Goal: Navigation & Orientation: Find specific page/section

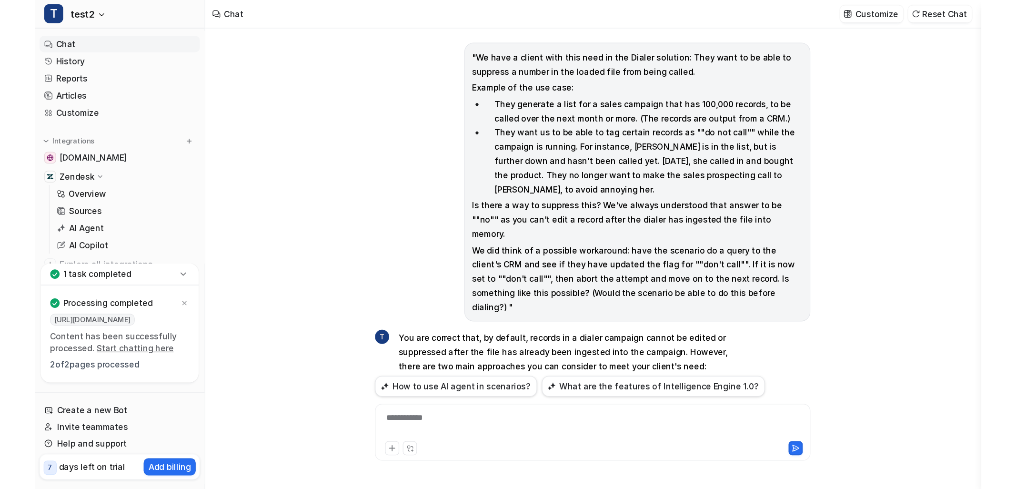
scroll to position [630, 0]
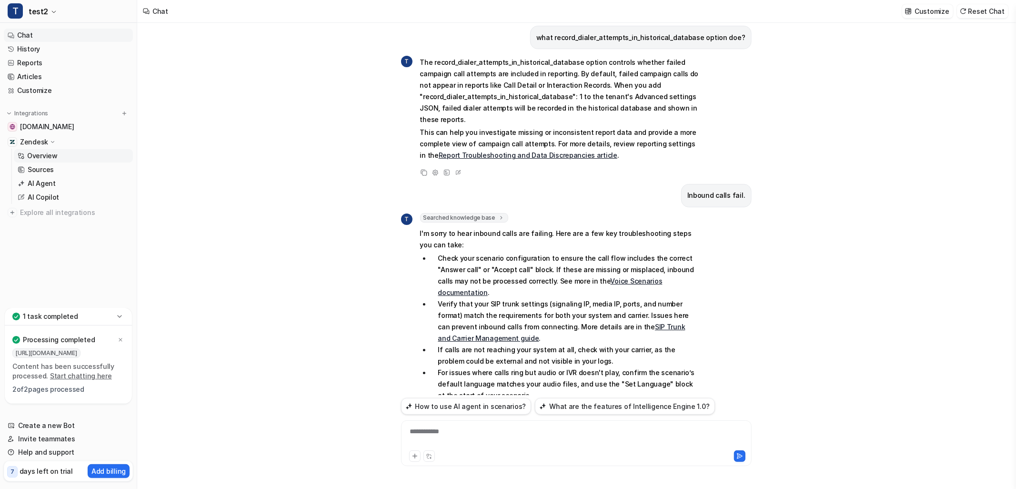
click at [51, 152] on p "Overview" at bounding box center [42, 156] width 30 height 10
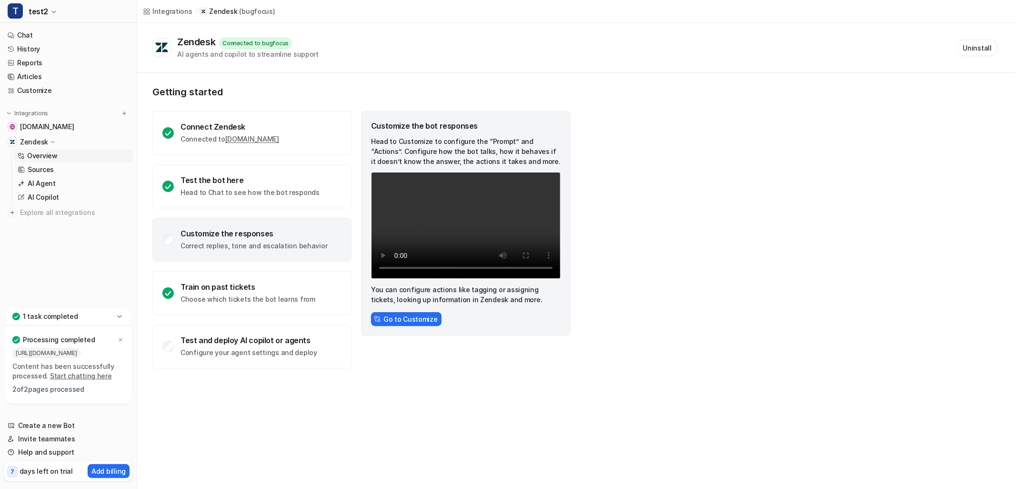
click at [41, 143] on p "Zendesk" at bounding box center [34, 142] width 28 height 10
click at [40, 168] on p "Sources" at bounding box center [41, 170] width 26 height 10
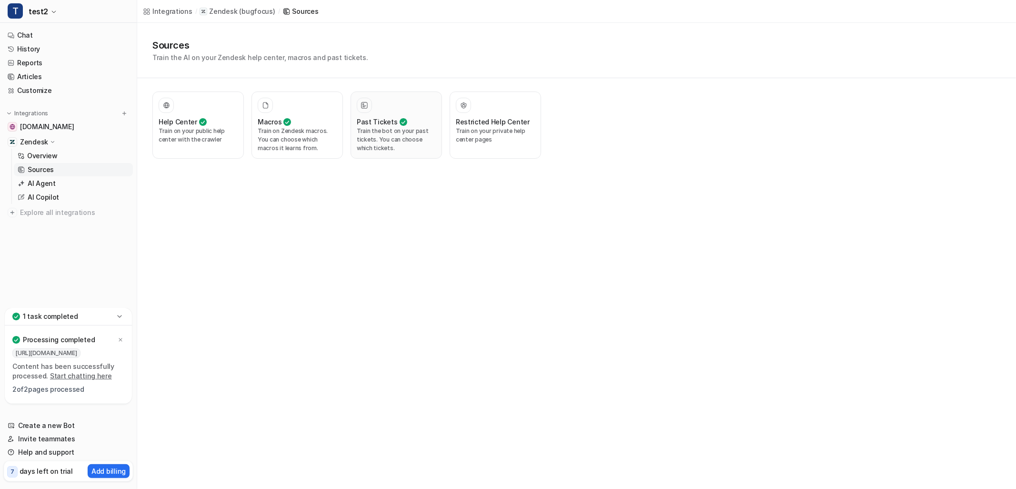
click at [364, 120] on h3 "Past Tickets" at bounding box center [377, 122] width 41 height 10
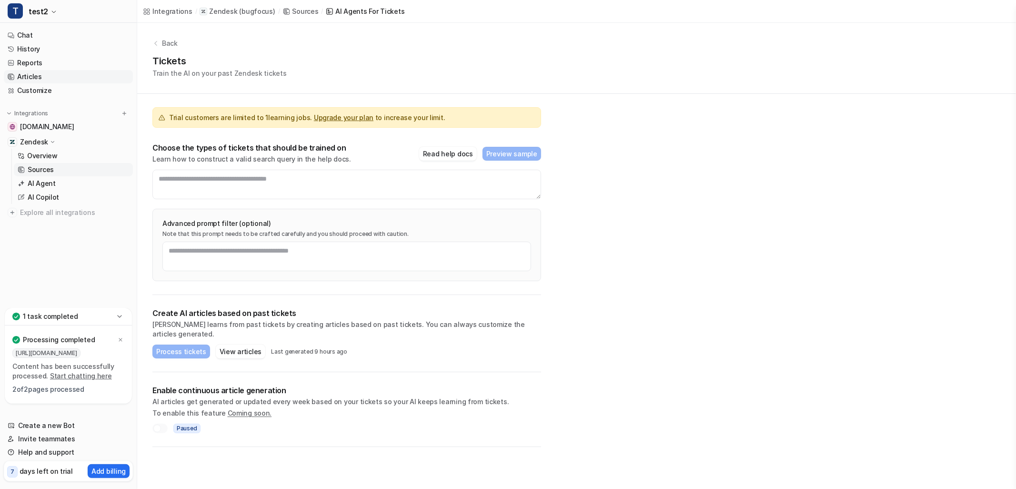
click at [27, 77] on link "Articles" at bounding box center [68, 76] width 129 height 13
